Goal: Task Accomplishment & Management: Manage account settings

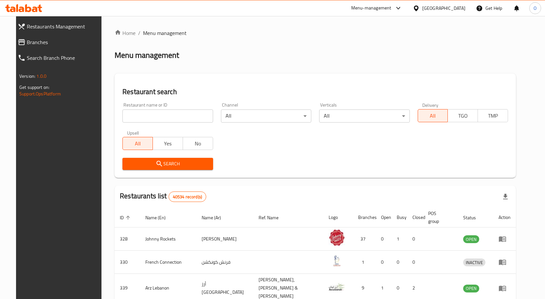
click at [388, 5] on div "Menu-management" at bounding box center [371, 8] width 40 height 8
click at [337, 75] on div "Vendor Portal Radmin" at bounding box center [333, 72] width 44 height 7
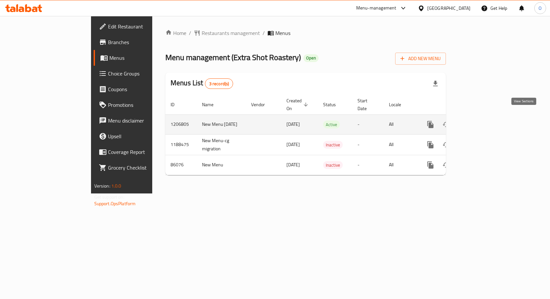
click at [481, 121] on icon "enhanced table" at bounding box center [477, 125] width 8 height 8
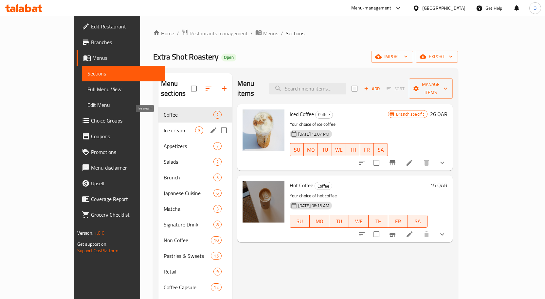
click at [164, 127] on span "Ice cream" at bounding box center [179, 131] width 31 height 8
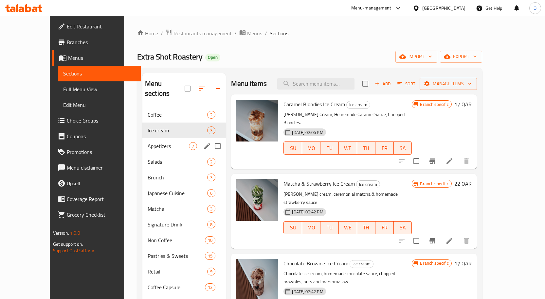
click at [148, 141] on div "Appetizers 7" at bounding box center [183, 146] width 83 height 16
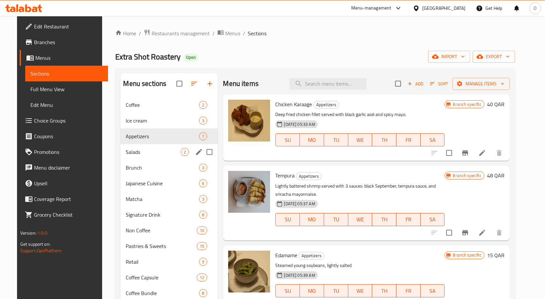
click at [148, 158] on div "Salads 2" at bounding box center [168, 152] width 97 height 16
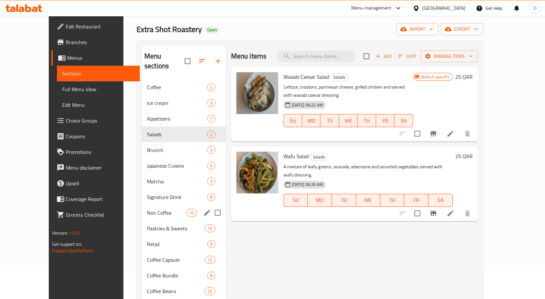
scroll to position [65, 0]
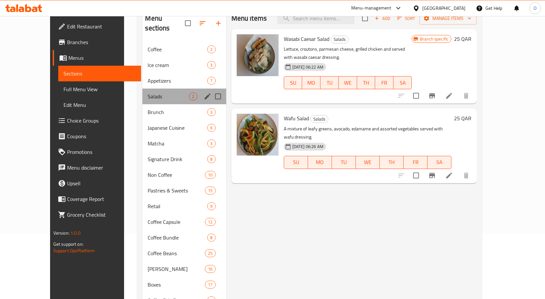
click at [145, 92] on div "Salads 2" at bounding box center [183, 97] width 83 height 16
click at [148, 108] on span "Brunch" at bounding box center [168, 112] width 41 height 8
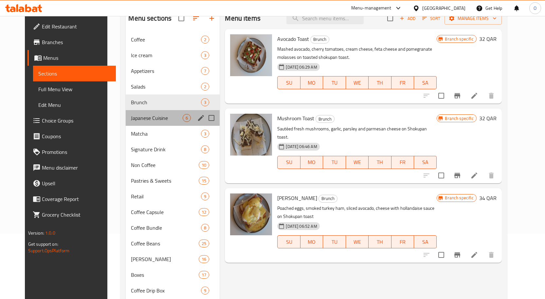
click at [144, 123] on div "Japanese Cuisine 6" at bounding box center [173, 118] width 94 height 16
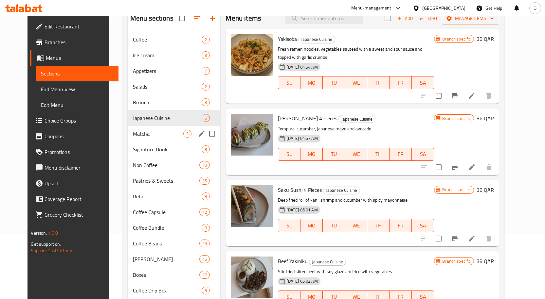
click at [149, 127] on div "Matcha 3" at bounding box center [174, 134] width 93 height 16
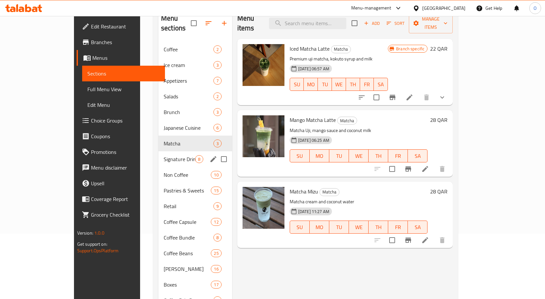
click at [161, 155] on div "Signature Drink 8" at bounding box center [195, 160] width 74 height 16
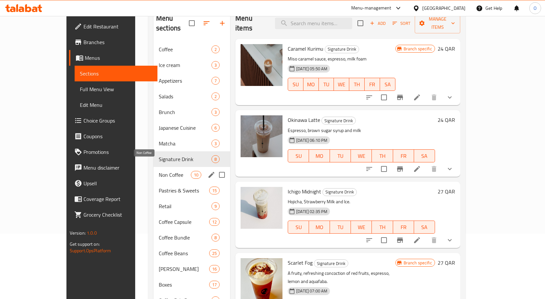
click at [159, 171] on span "Non Coffee" at bounding box center [175, 175] width 32 height 8
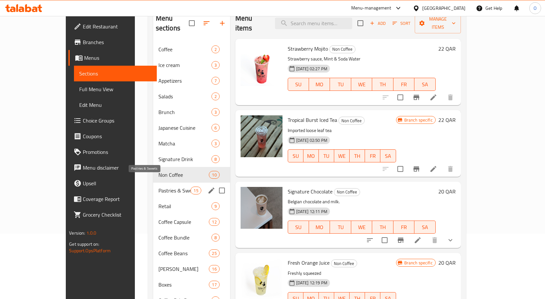
click at [158, 187] on span "Pastries & Sweets" at bounding box center [174, 191] width 32 height 8
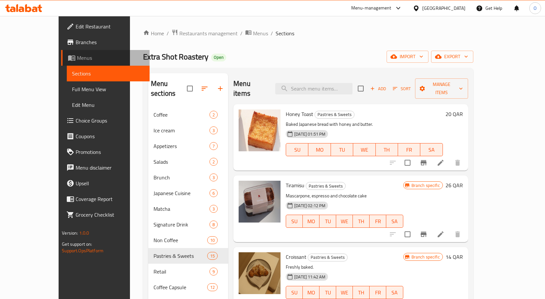
click at [77, 55] on span "Menus" at bounding box center [110, 58] width 67 height 8
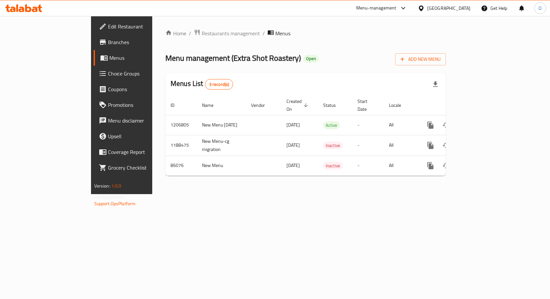
click at [396, 12] on div "Menu-management" at bounding box center [376, 8] width 40 height 8
click at [366, 69] on div "Vendor Portal Radmin" at bounding box center [369, 72] width 44 height 7
